Goal: Transaction & Acquisition: Purchase product/service

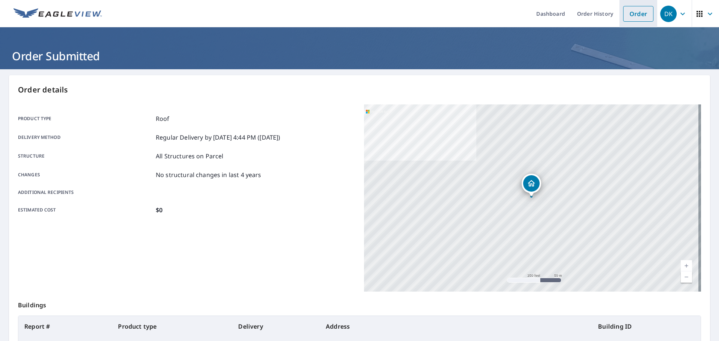
click at [494, 14] on link "Order" at bounding box center [638, 14] width 30 height 16
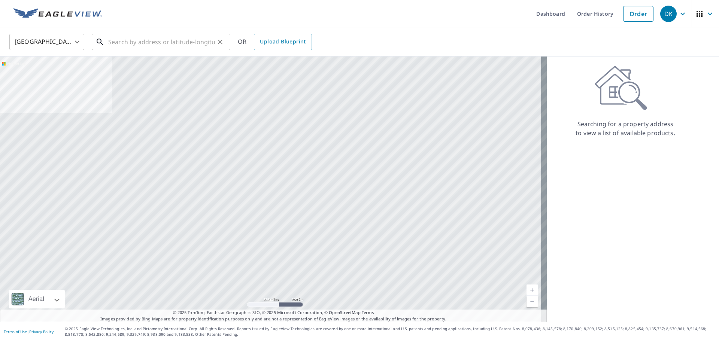
click at [173, 43] on input "text" at bounding box center [161, 41] width 107 height 21
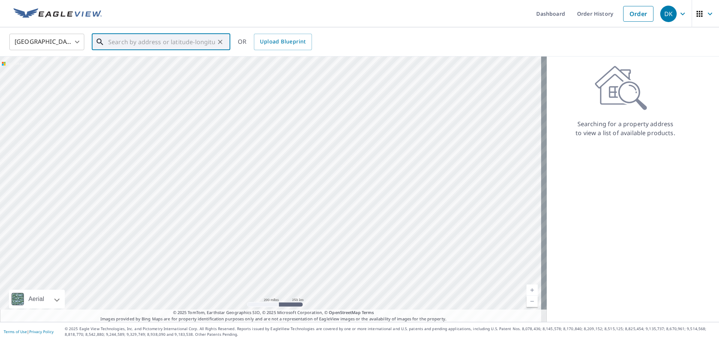
paste input "[STREET_ADDRESS]"
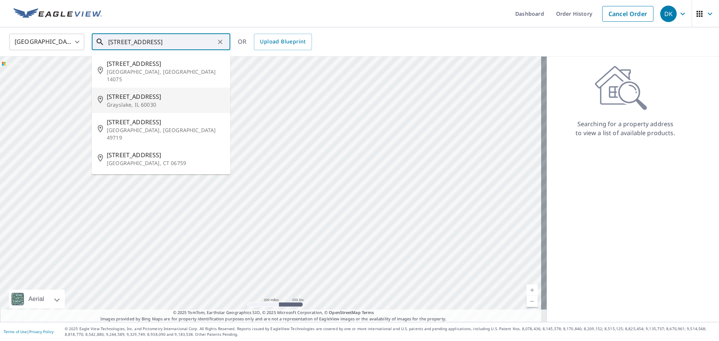
click at [156, 103] on li "[STREET_ADDRESS]" at bounding box center [161, 100] width 139 height 25
type input "[STREET_ADDRESS]"
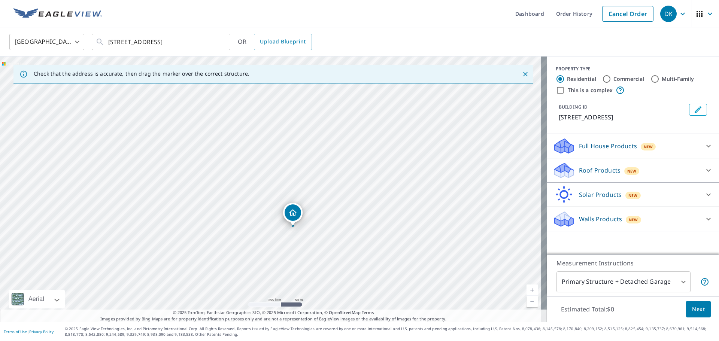
click at [494, 172] on p "Roof Products" at bounding box center [600, 170] width 42 height 9
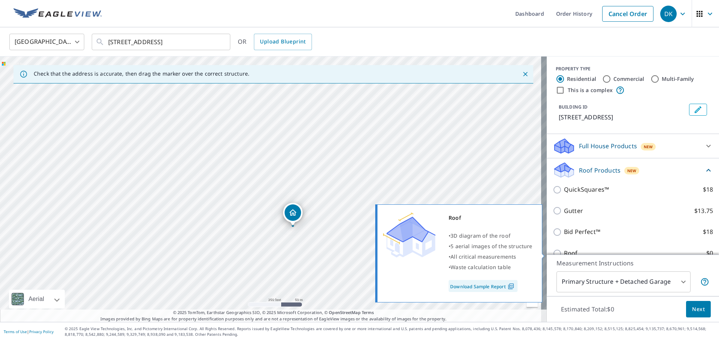
click at [494, 252] on input "Roof $0" at bounding box center [558, 253] width 11 height 9
checkbox input "true"
type input "3"
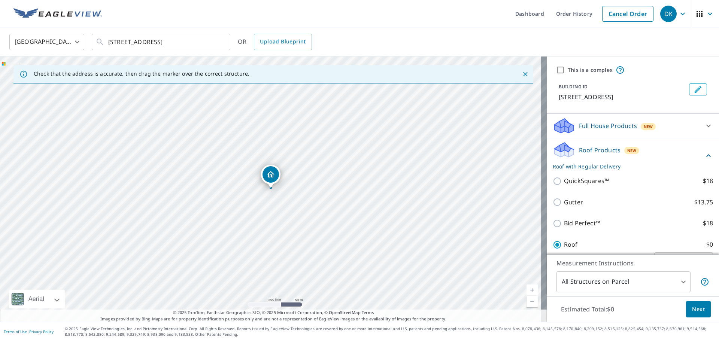
click at [494, 315] on button "Next" at bounding box center [698, 309] width 25 height 17
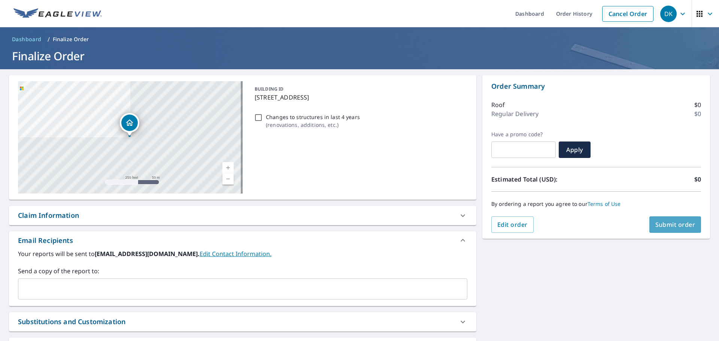
click at [494, 222] on span "Submit order" at bounding box center [675, 225] width 40 height 8
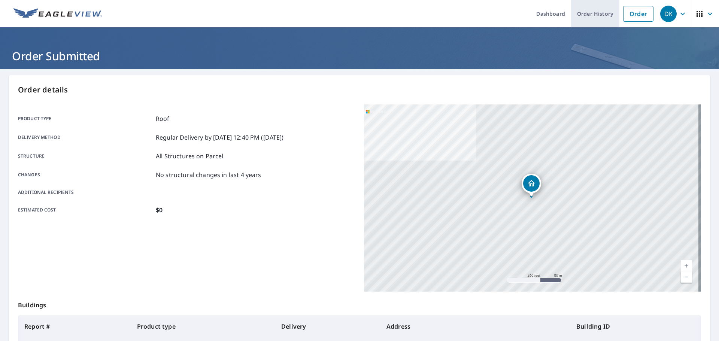
click at [494, 16] on link "Order History" at bounding box center [595, 13] width 48 height 27
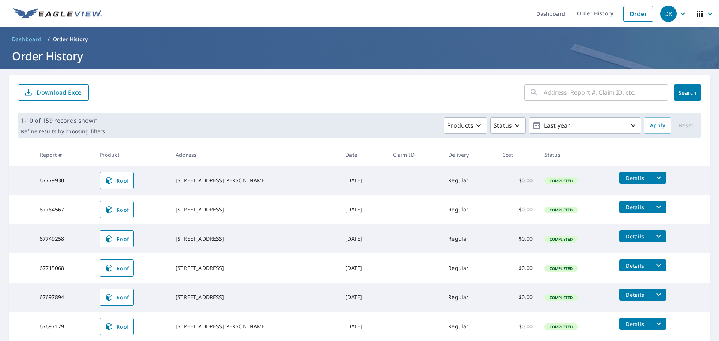
click at [494, 179] on icon "filesDropdownBtn-67779930" at bounding box center [658, 177] width 9 height 9
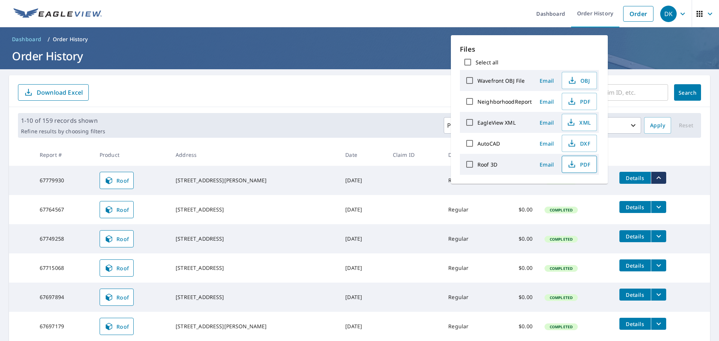
click at [494, 166] on span "PDF" at bounding box center [579, 164] width 24 height 9
click at [494, 167] on span "PDF" at bounding box center [579, 164] width 24 height 9
click at [494, 4] on button "DK" at bounding box center [674, 13] width 34 height 27
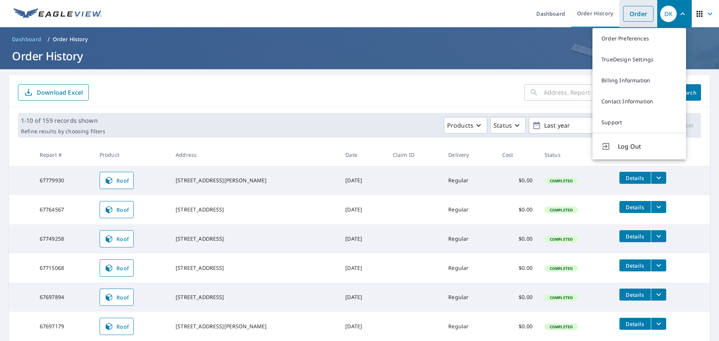
click at [494, 15] on link "Order" at bounding box center [638, 14] width 30 height 16
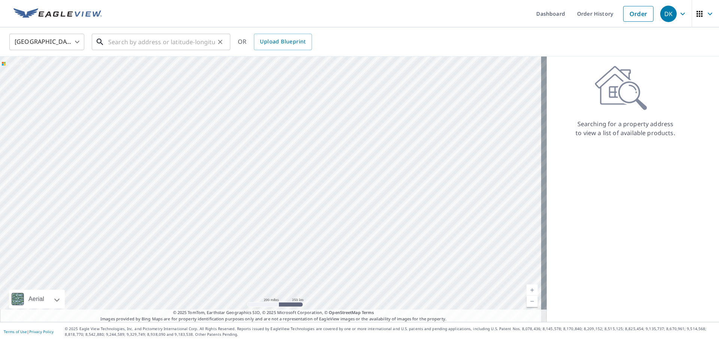
click at [153, 48] on input "text" at bounding box center [161, 41] width 107 height 21
paste input "[STREET_ADDRESS]"
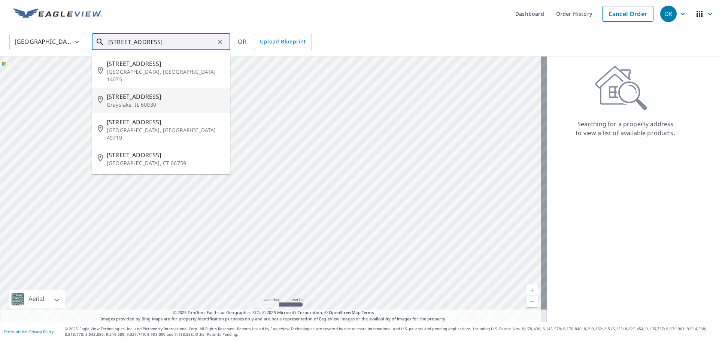
click at [144, 101] on p "Grayslake, IL 60030" at bounding box center [166, 104] width 118 height 7
type input "[STREET_ADDRESS]"
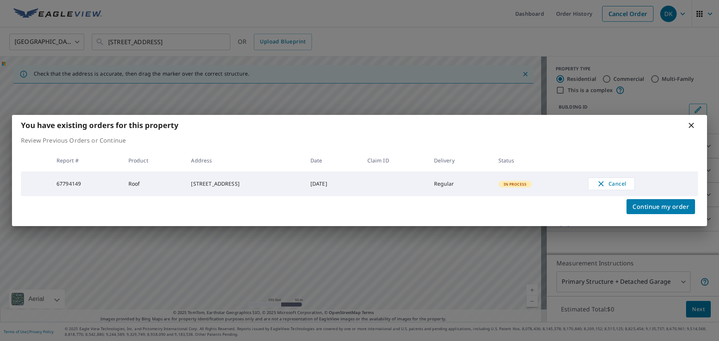
click at [494, 123] on icon at bounding box center [691, 125] width 5 height 5
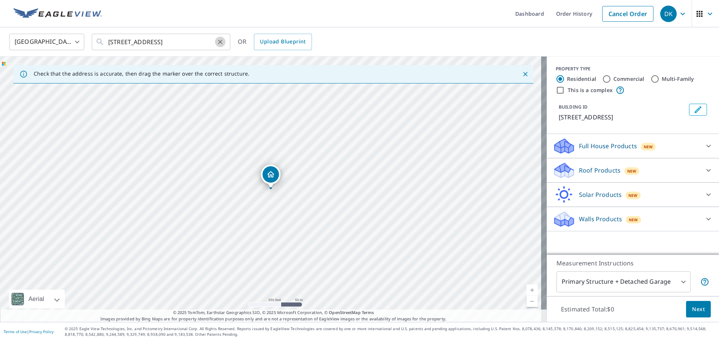
click at [216, 45] on button "Clear" at bounding box center [220, 42] width 10 height 10
click at [198, 45] on input "text" at bounding box center [161, 41] width 107 height 21
paste input "[STREET_ADDRESS]"
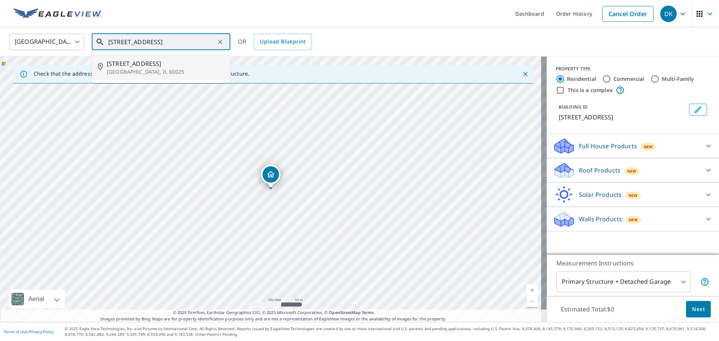
click at [197, 66] on span "[STREET_ADDRESS]" at bounding box center [166, 63] width 118 height 9
type input "[STREET_ADDRESS]"
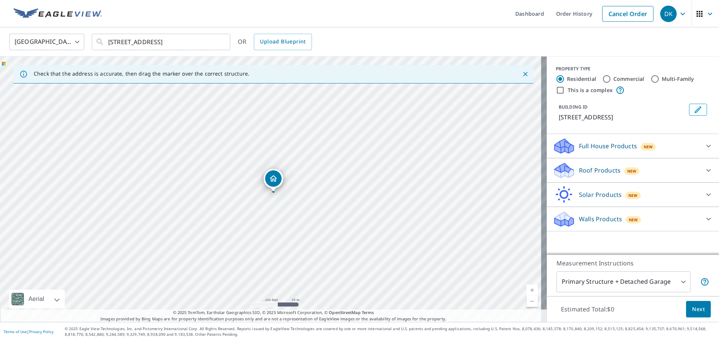
click at [494, 170] on p "Roof Products" at bounding box center [600, 170] width 42 height 9
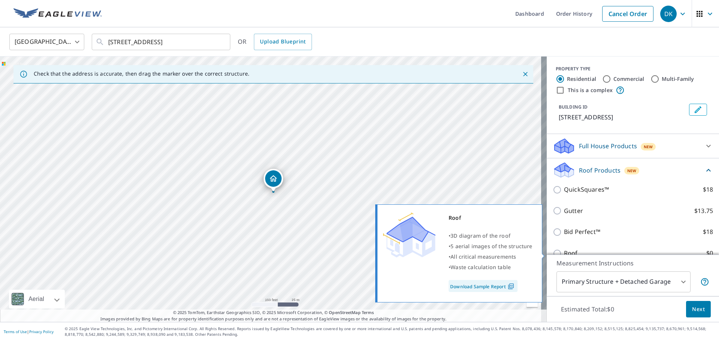
click at [494, 252] on p "Roof" at bounding box center [571, 253] width 14 height 9
click at [494, 252] on input "Roof $0" at bounding box center [558, 253] width 11 height 9
checkbox input "true"
type input "3"
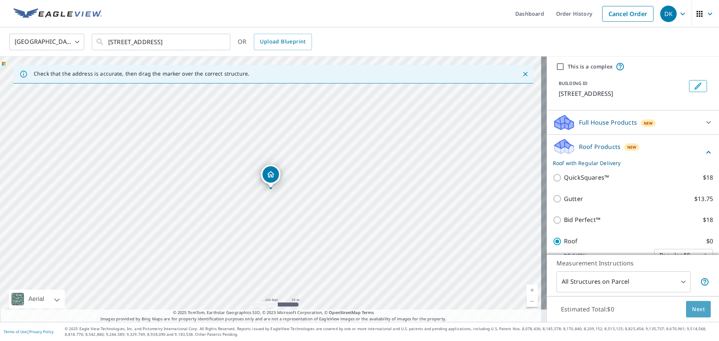
click at [494, 315] on button "Next" at bounding box center [698, 309] width 25 height 17
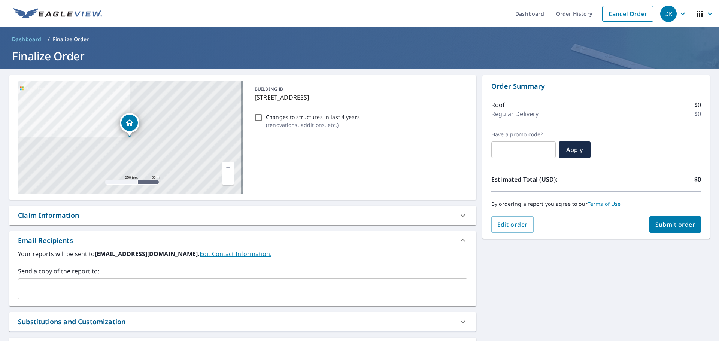
click at [494, 223] on span "Submit order" at bounding box center [675, 225] width 40 height 8
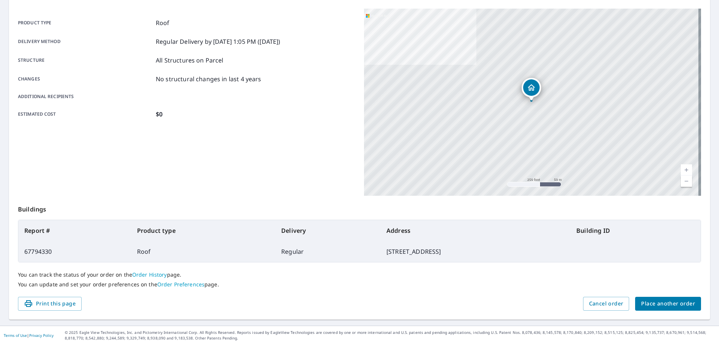
scroll to position [100, 0]
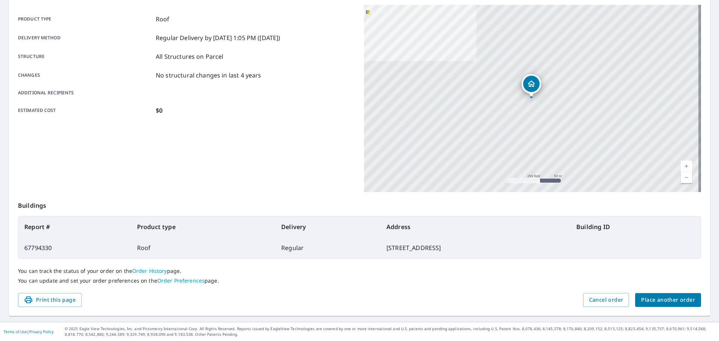
click at [494, 306] on button "Place another order" at bounding box center [668, 300] width 66 height 14
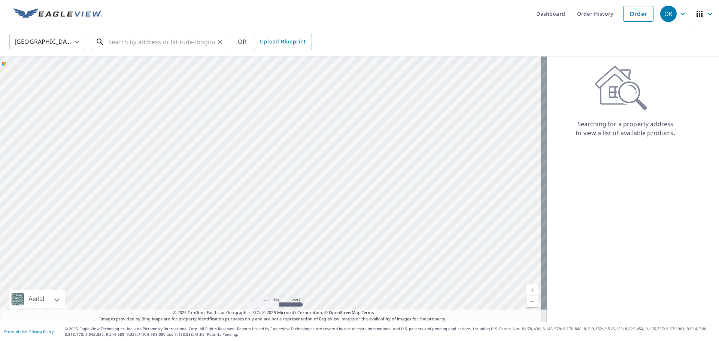
click at [194, 49] on input "text" at bounding box center [161, 41] width 107 height 21
paste input "[STREET_ADDRESS]"
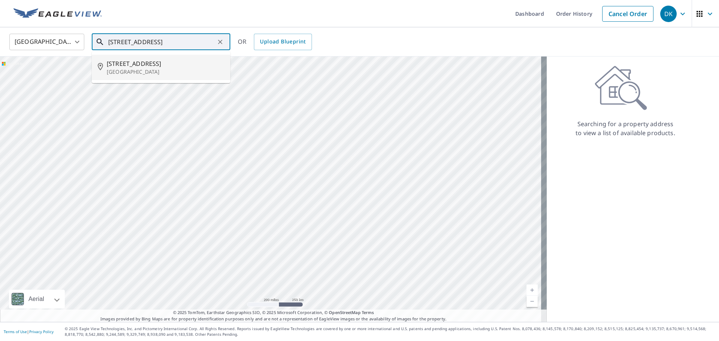
click at [191, 66] on span "[STREET_ADDRESS]" at bounding box center [166, 63] width 118 height 9
type input "[STREET_ADDRESS]"
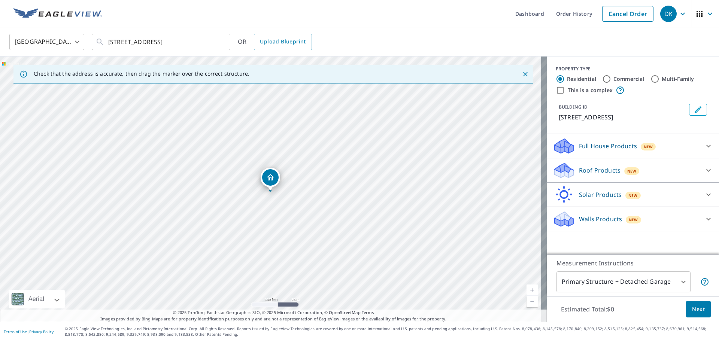
click at [494, 166] on p "Roof Products" at bounding box center [600, 170] width 42 height 9
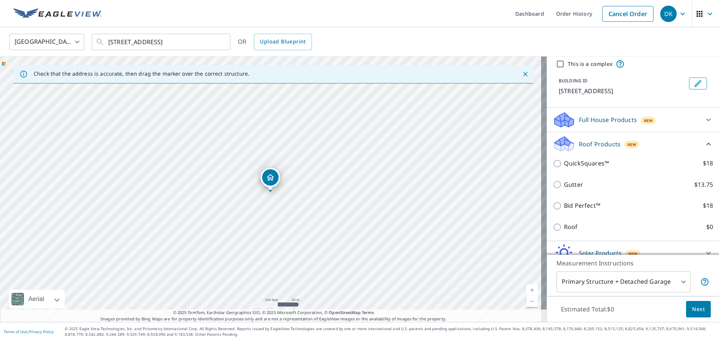
scroll to position [61, 0]
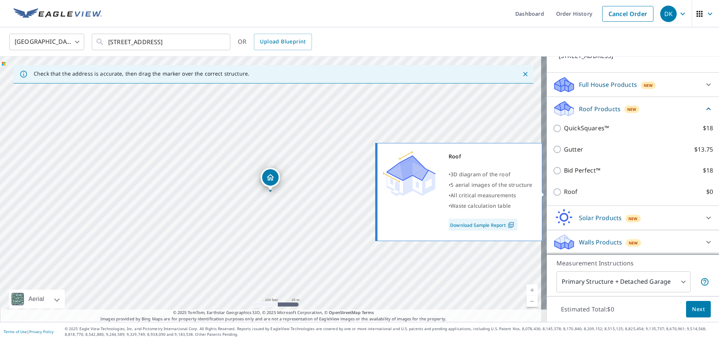
click at [494, 191] on p "Roof" at bounding box center [571, 191] width 14 height 9
click at [494, 191] on input "Roof $0" at bounding box center [558, 192] width 11 height 9
checkbox input "true"
type input "3"
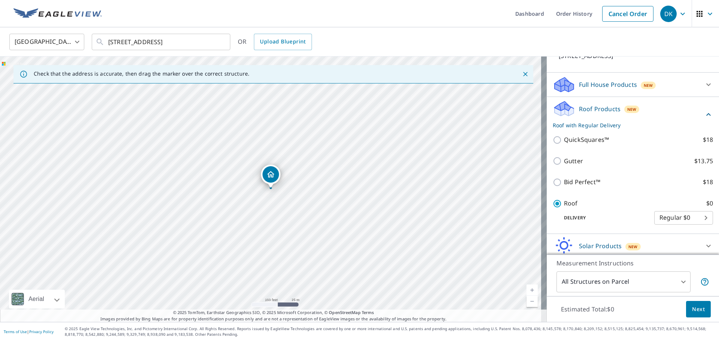
click at [494, 304] on button "Next" at bounding box center [698, 309] width 25 height 17
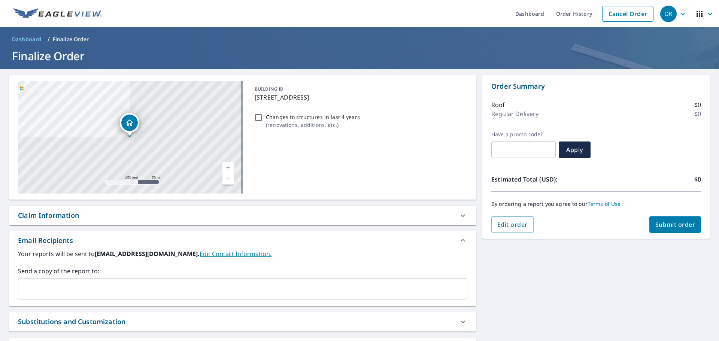
click at [494, 227] on span "Submit order" at bounding box center [675, 225] width 40 height 8
